Goal: Navigation & Orientation: Find specific page/section

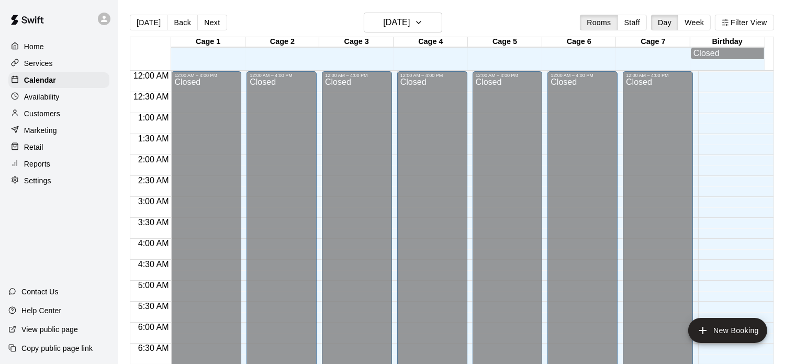
scroll to position [592, 0]
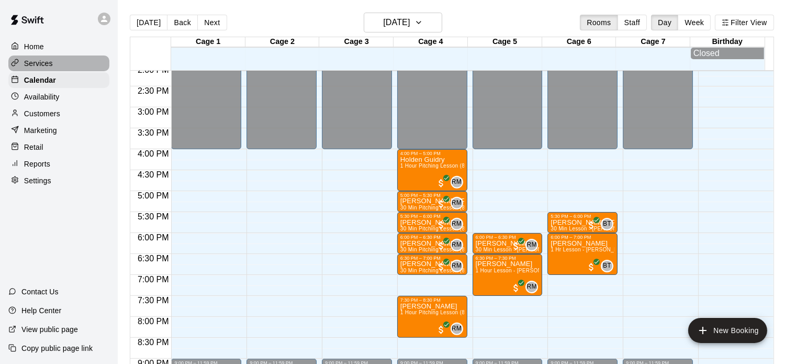
click at [39, 65] on p "Services" at bounding box center [38, 63] width 29 height 10
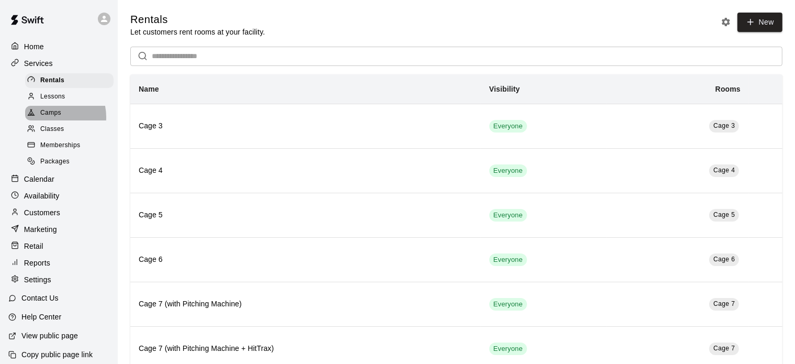
click at [52, 118] on span "Camps" at bounding box center [50, 113] width 21 height 10
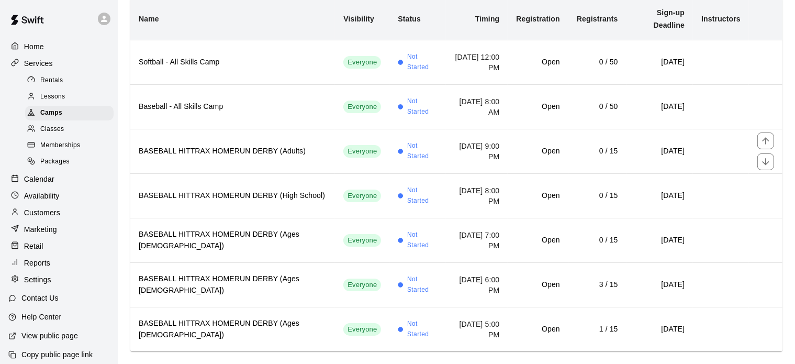
scroll to position [109, 0]
click at [40, 268] on p "Reports" at bounding box center [37, 262] width 26 height 10
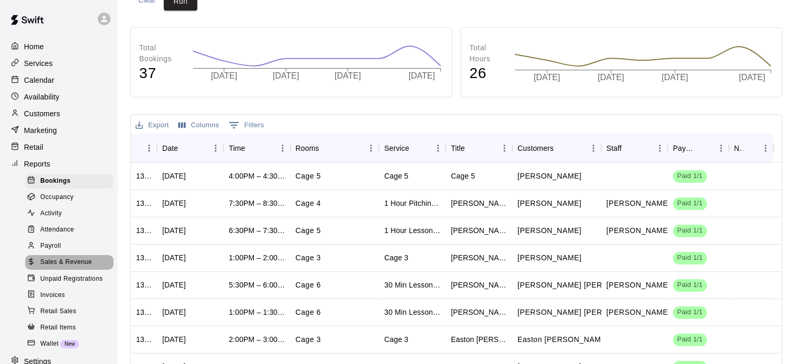
click at [74, 267] on span "Sales & Revenue" at bounding box center [66, 262] width 52 height 10
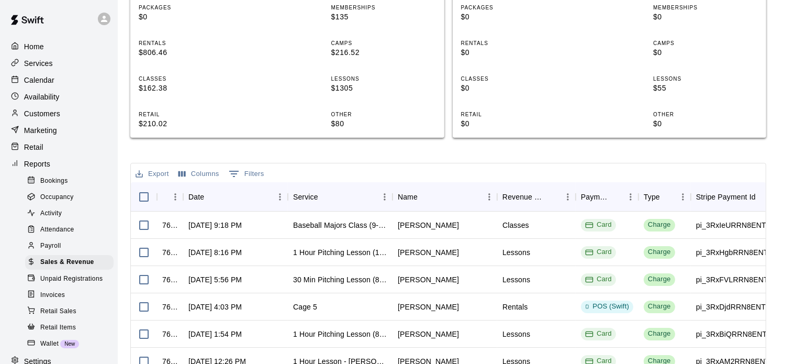
scroll to position [223, 0]
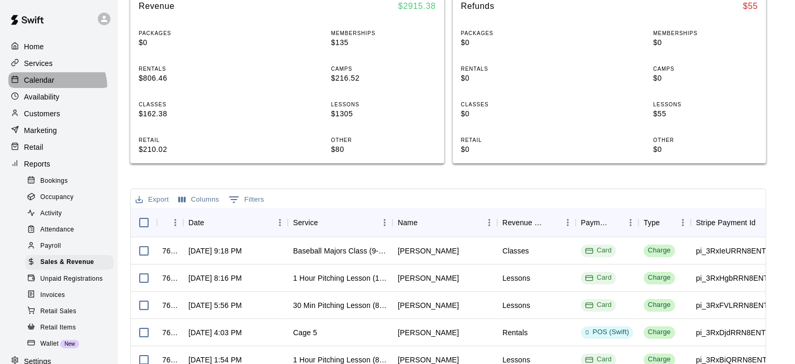
click at [56, 88] on div "Calendar" at bounding box center [58, 80] width 101 height 16
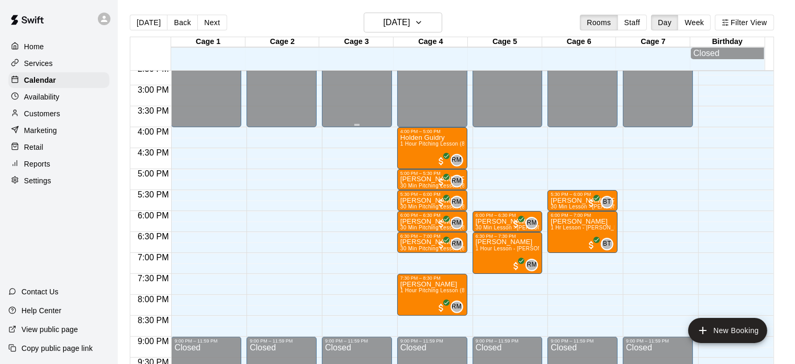
scroll to position [614, 0]
